Goal: Entertainment & Leisure: Consume media (video, audio)

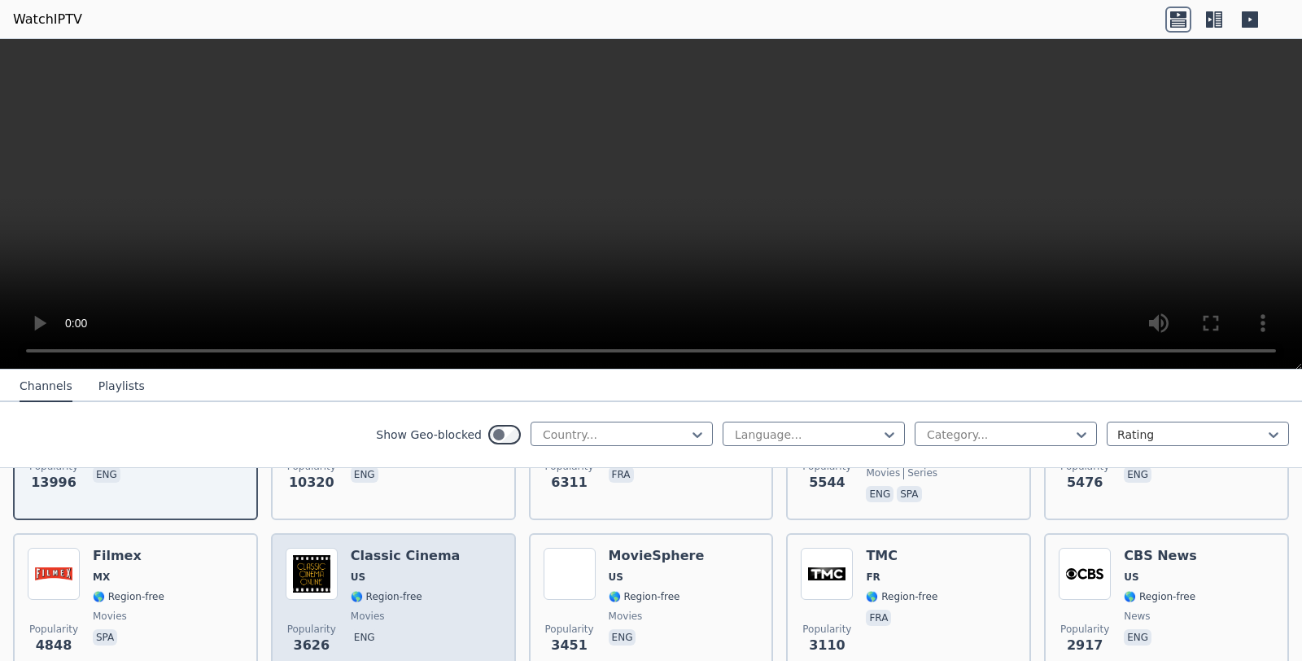
scroll to position [293, 0]
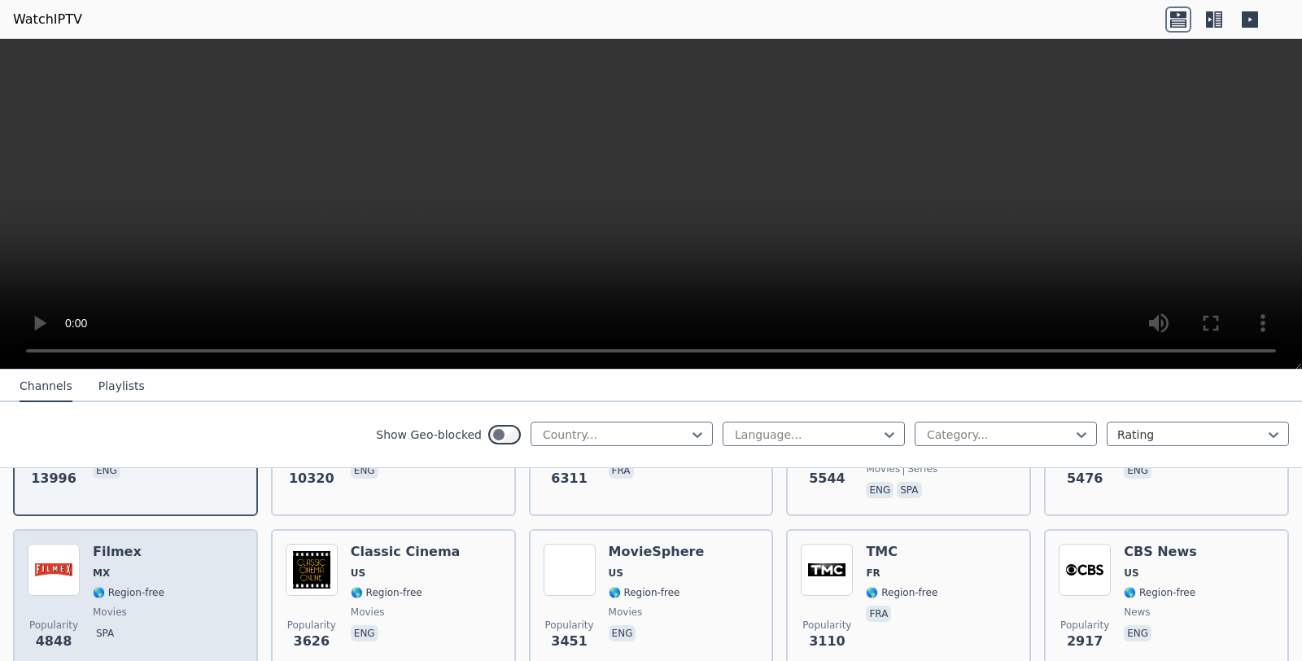
click at [54, 574] on img at bounding box center [54, 570] width 52 height 52
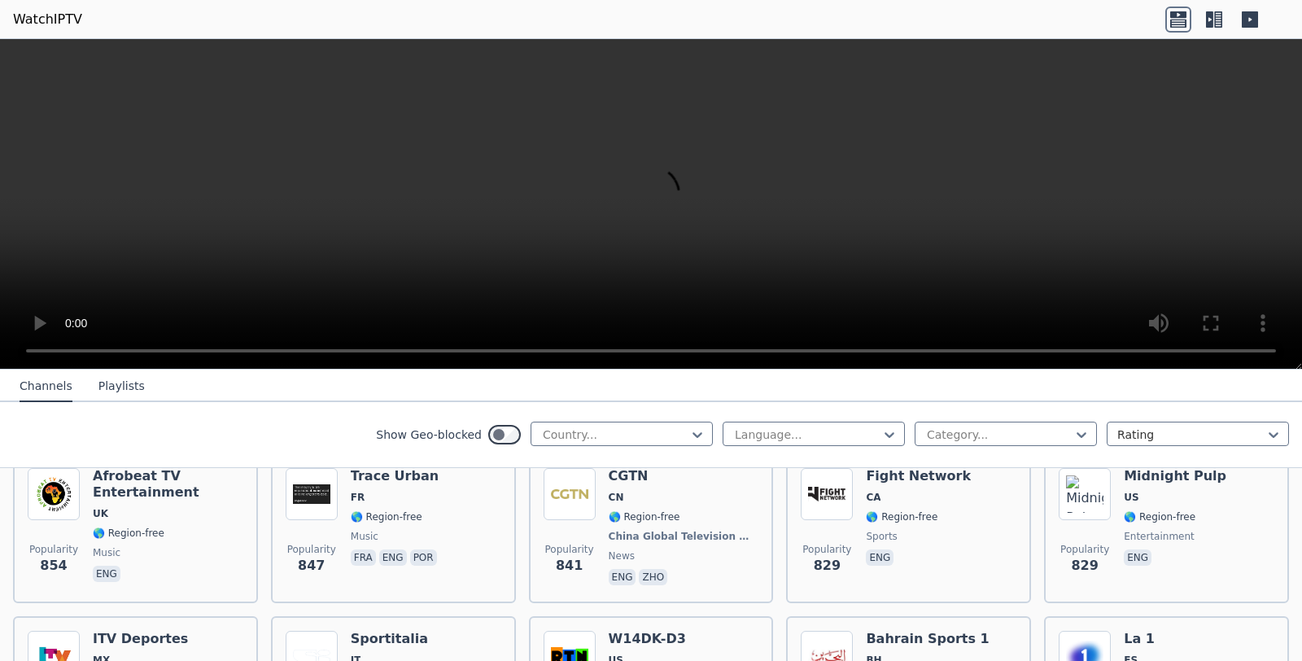
scroll to position [2461, 0]
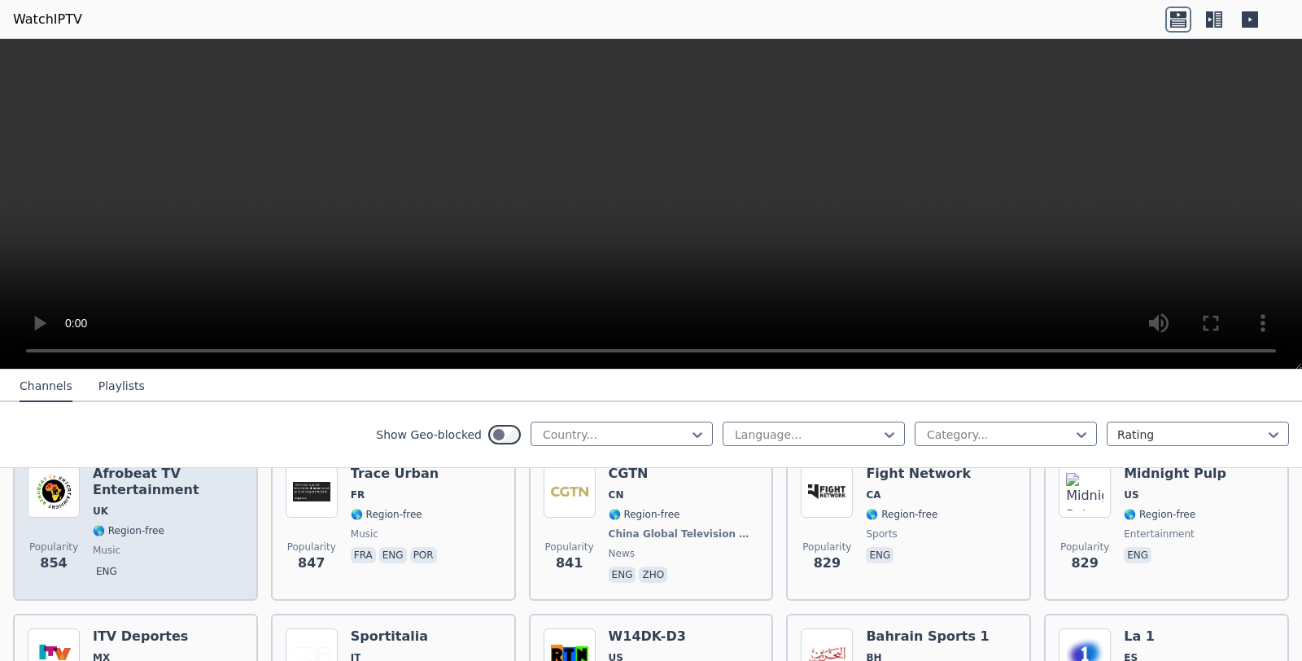
click at [136, 486] on h6 "Afrobeat TV Entertainment" at bounding box center [168, 481] width 151 height 33
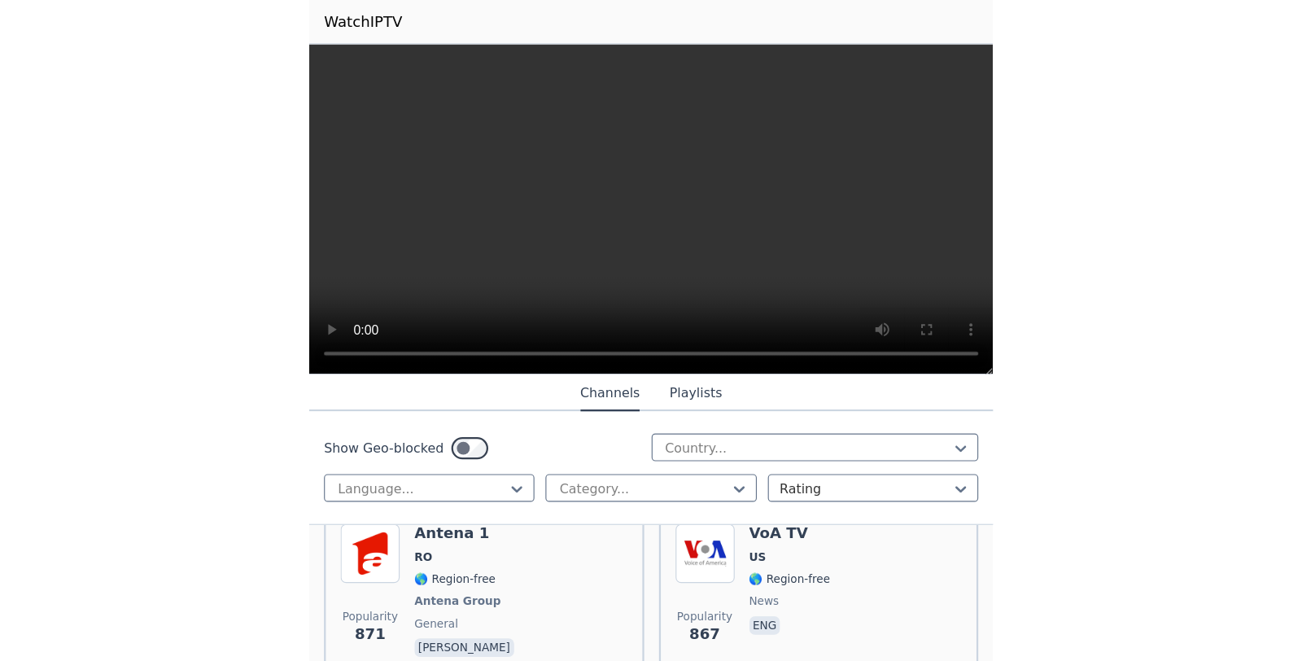
scroll to position [2425, 0]
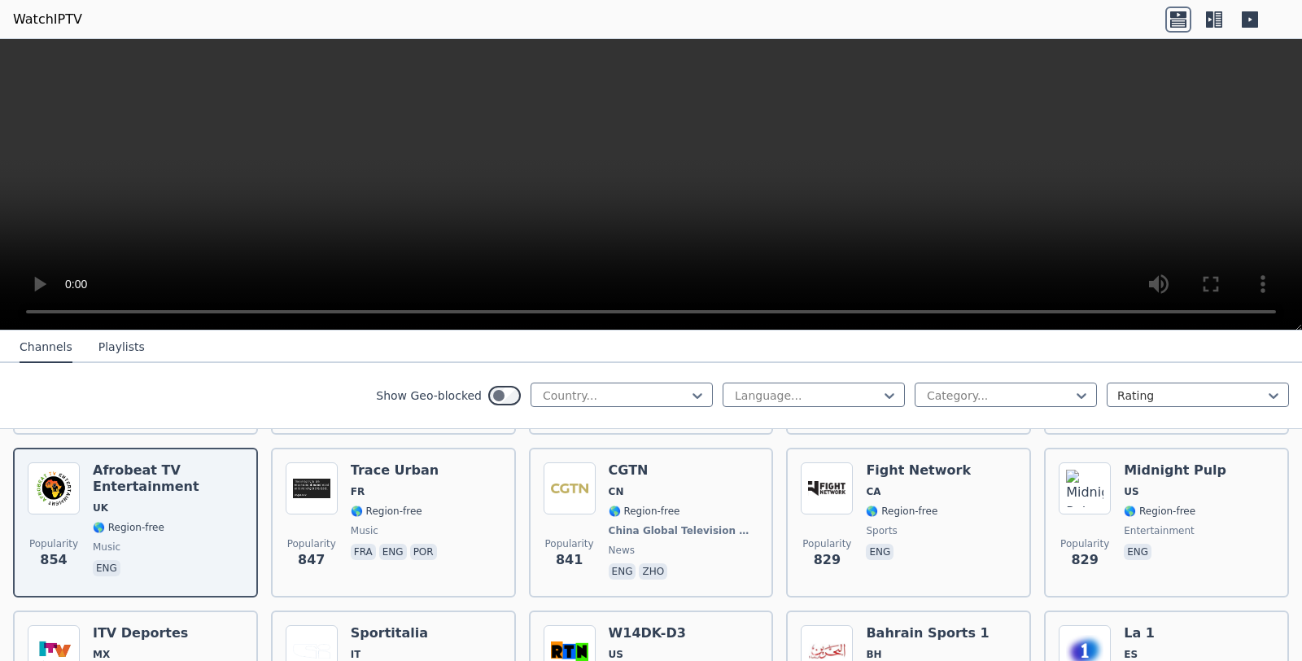
click at [752, 347] on nav "Channels Playlists" at bounding box center [651, 346] width 1302 height 33
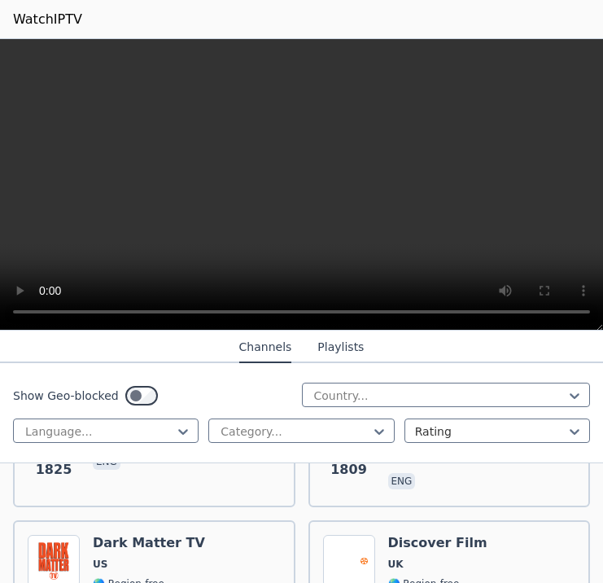
scroll to position [5119, 0]
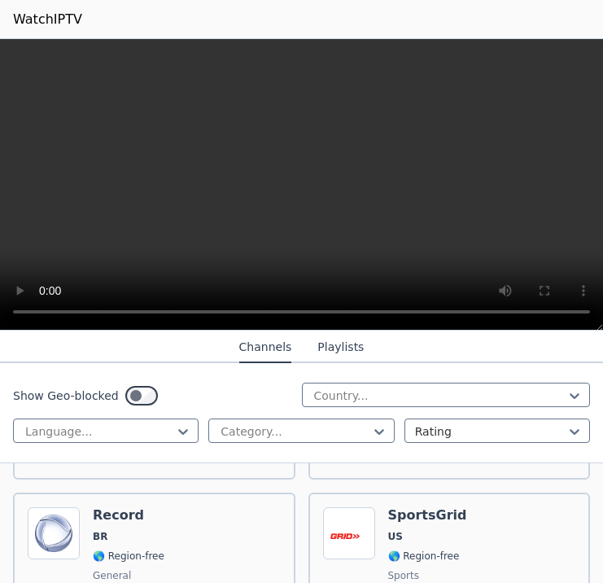
click at [342, 346] on button "Playlists" at bounding box center [340, 347] width 46 height 31
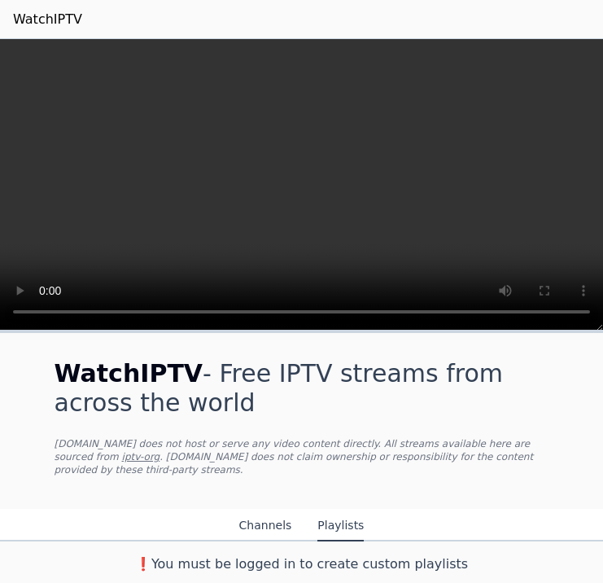
scroll to position [0, 0]
click at [259, 528] on button "Channels" at bounding box center [265, 525] width 53 height 31
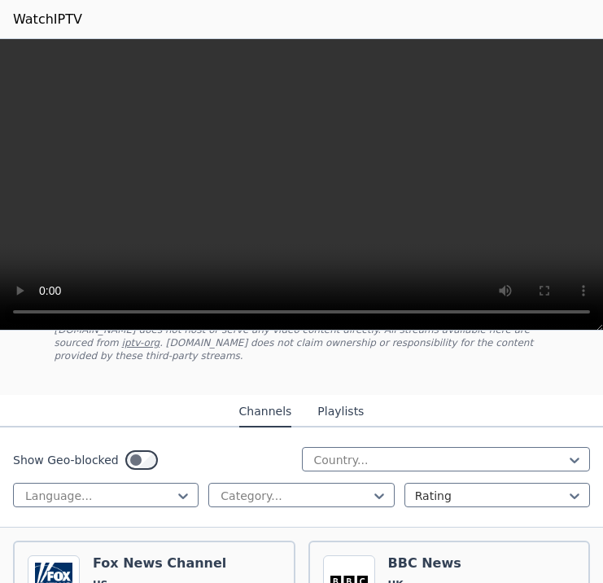
scroll to position [118, 0]
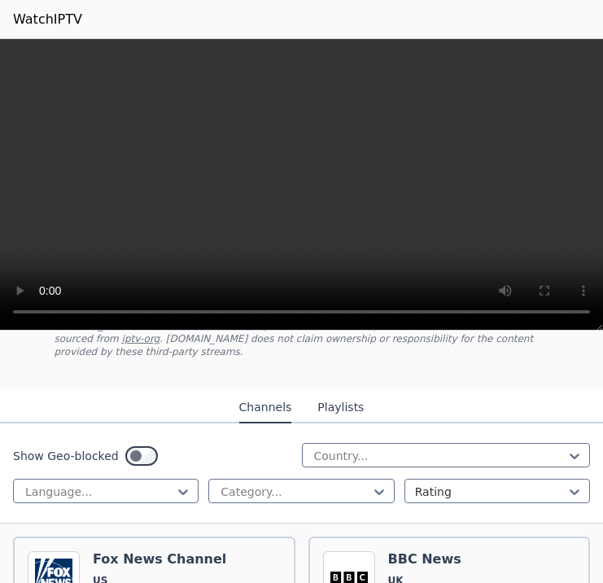
click at [347, 409] on button "Playlists" at bounding box center [340, 407] width 46 height 31
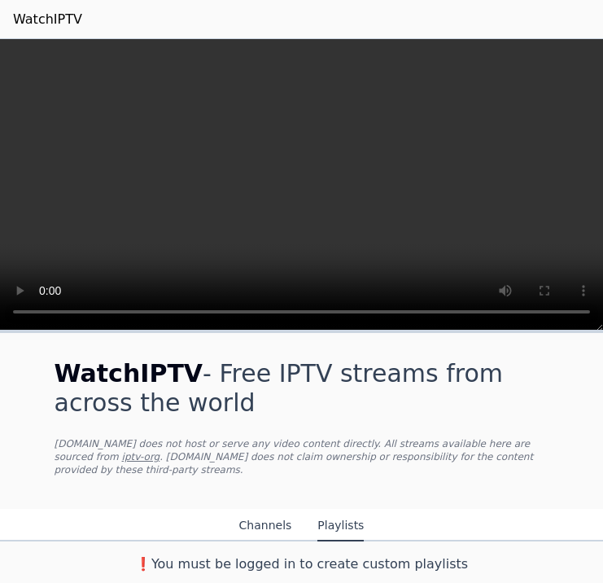
scroll to position [0, 0]
click at [262, 528] on button "Channels" at bounding box center [265, 525] width 53 height 31
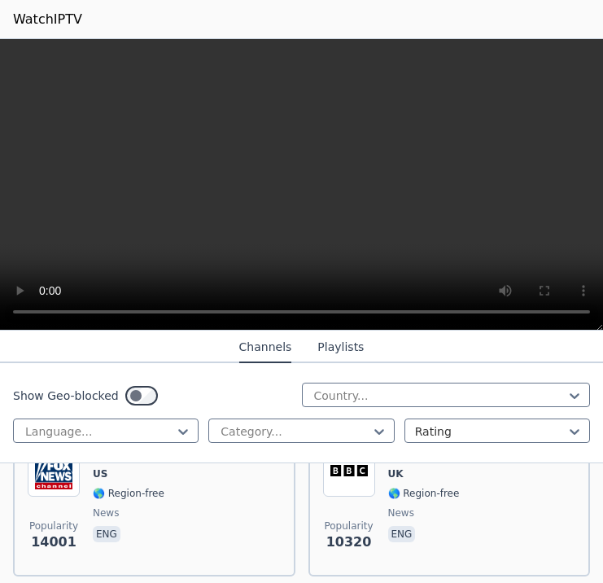
scroll to position [183, 0]
